Goal: Task Accomplishment & Management: Complete application form

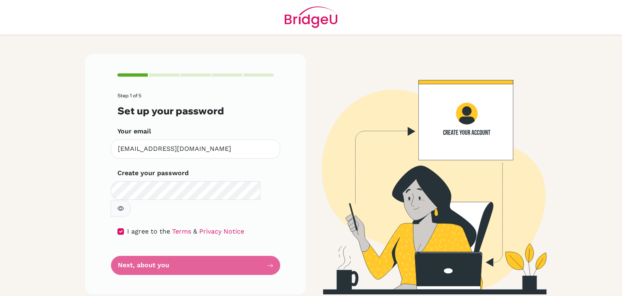
click at [171, 246] on form "Step 1 of 5 Set up your password Your email [EMAIL_ADDRESS][DOMAIN_NAME] Invali…" at bounding box center [195, 184] width 156 height 182
click at [218, 282] on div "Step 1 of 5 Set up your password Your email [EMAIL_ADDRESS][DOMAIN_NAME] Invali…" at bounding box center [195, 174] width 231 height 240
click at [212, 247] on form "Step 1 of 5 Set up your password Your email [EMAIL_ADDRESS][DOMAIN_NAME] Invali…" at bounding box center [195, 184] width 156 height 182
click at [203, 256] on form "Step 1 of 5 Set up your password Your email [EMAIL_ADDRESS][DOMAIN_NAME] Invali…" at bounding box center [195, 184] width 156 height 182
click at [203, 250] on form "Step 1 of 5 Set up your password Your email [EMAIL_ADDRESS][DOMAIN_NAME] Invali…" at bounding box center [195, 184] width 156 height 182
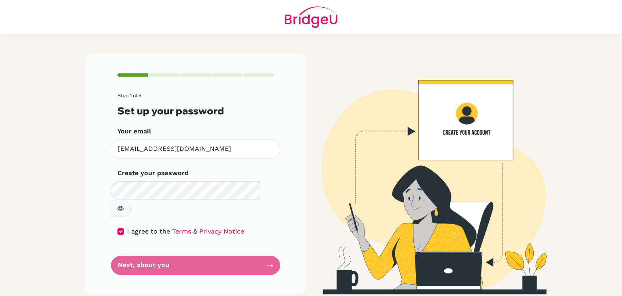
click at [196, 260] on div "Step 1 of 5 Set up your password Your email [EMAIL_ADDRESS][DOMAIN_NAME] Invali…" at bounding box center [195, 174] width 221 height 240
click at [209, 247] on form "Step 1 of 5 Set up your password Your email [EMAIL_ADDRESS][DOMAIN_NAME] Invali…" at bounding box center [195, 184] width 156 height 182
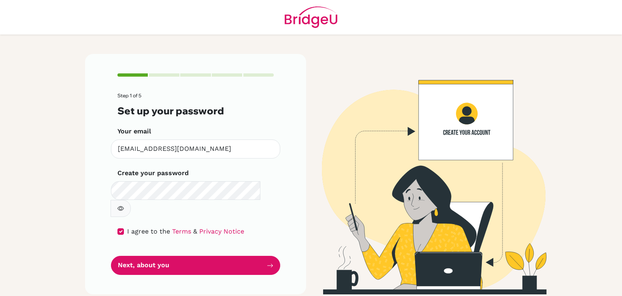
click at [131, 200] on button "button" at bounding box center [121, 208] width 20 height 17
click at [179, 261] on div "Step 1 of 5 Set up your password Your email [EMAIL_ADDRESS][DOMAIN_NAME] Invali…" at bounding box center [195, 174] width 221 height 240
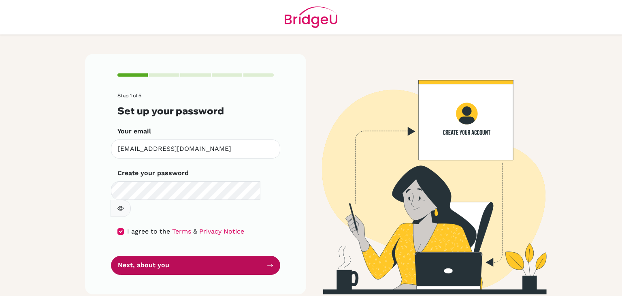
click at [182, 256] on button "Next, about you" at bounding box center [195, 265] width 169 height 19
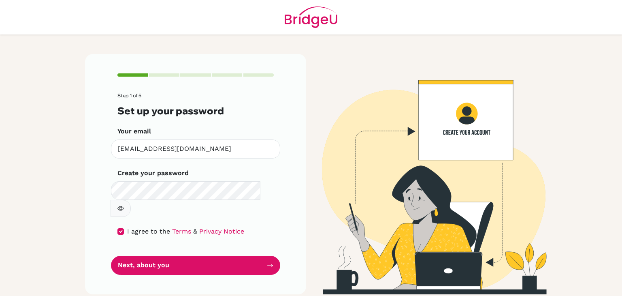
click at [22, 111] on main "Step 1 of 5 Set up your password Your email [EMAIL_ADDRESS][DOMAIN_NAME] Invali…" at bounding box center [311, 148] width 622 height 296
click at [131, 200] on button "button" at bounding box center [121, 208] width 20 height 17
click at [206, 237] on form "Step 1 of 5 Set up your password Your email [EMAIL_ADDRESS][DOMAIN_NAME] Invali…" at bounding box center [195, 184] width 156 height 182
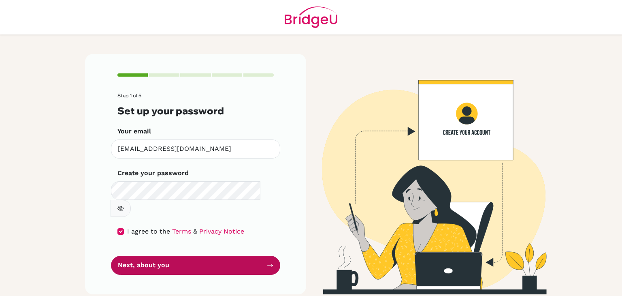
click at [200, 256] on button "Next, about you" at bounding box center [195, 265] width 169 height 19
click at [182, 256] on button "Next, about you" at bounding box center [195, 265] width 169 height 19
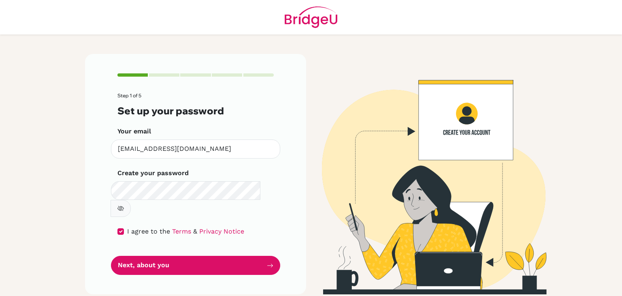
click at [124, 205] on icon "button" at bounding box center [120, 208] width 6 height 6
